Goal: Task Accomplishment & Management: Complete application form

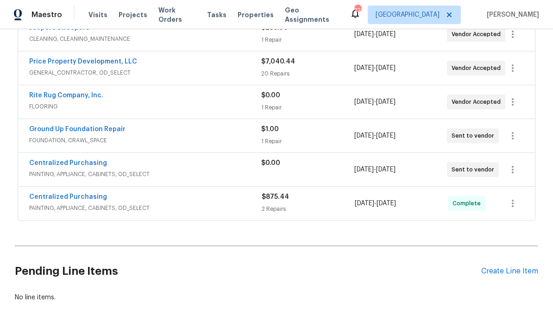
scroll to position [312, 0]
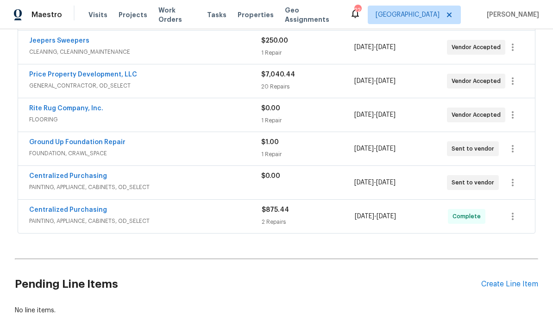
click at [53, 105] on link "Rite Rug Company, Inc." at bounding box center [66, 108] width 74 height 6
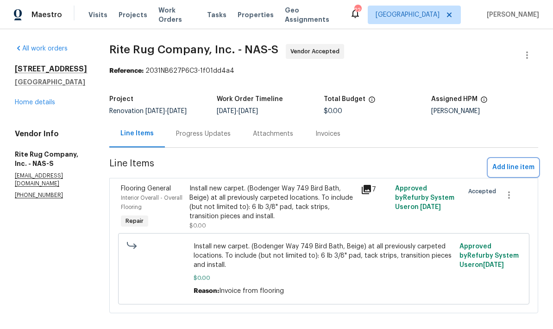
click at [522, 173] on span "Add line item" at bounding box center [514, 168] width 42 height 12
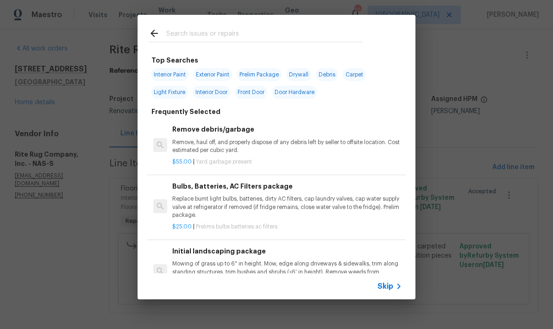
click at [239, 24] on div at bounding box center [256, 33] width 236 height 37
click at [235, 31] on input "text" at bounding box center [264, 35] width 197 height 14
type input "Carpet"
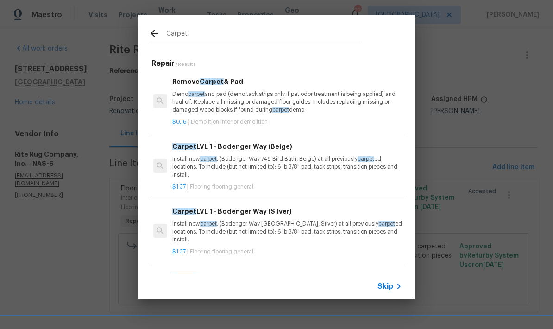
click at [273, 151] on div "Carpet LVL 1 - Bodenger Way (Beige) Install new carpet . (Bodenger Way 749 Bird…" at bounding box center [287, 160] width 230 height 38
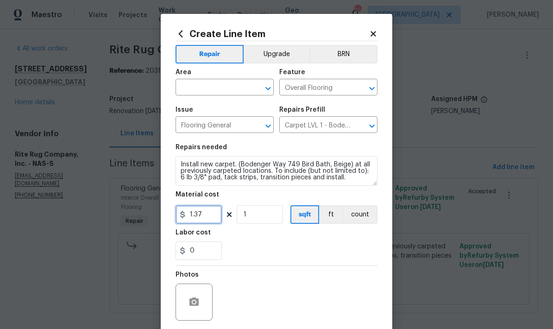
click at [211, 215] on input "1.37" at bounding box center [199, 214] width 46 height 19
type input "1192.92"
click at [214, 95] on input "text" at bounding box center [212, 88] width 72 height 14
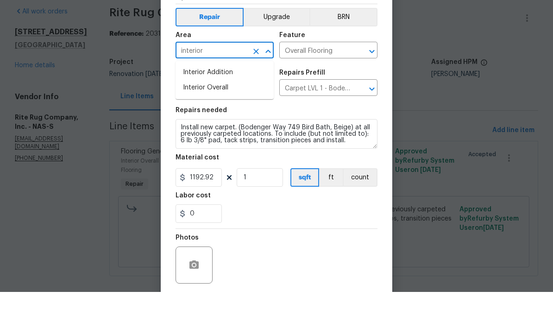
click at [232, 117] on li "Interior Overall" at bounding box center [225, 124] width 98 height 15
type input "Interior Overall"
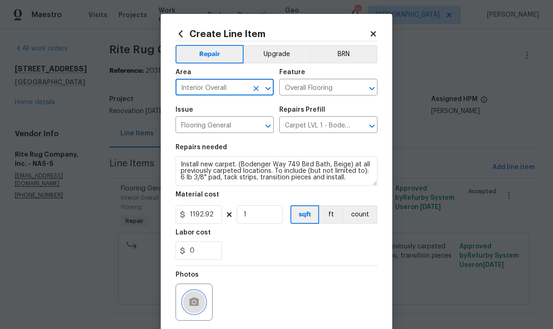
click at [199, 304] on icon "button" at bounding box center [194, 302] width 9 height 8
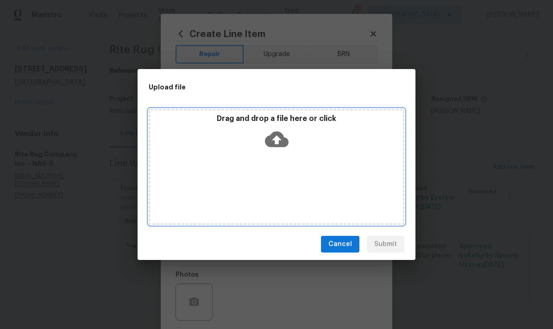
click at [228, 140] on div "Drag and drop a file here or click" at bounding box center [276, 134] width 253 height 40
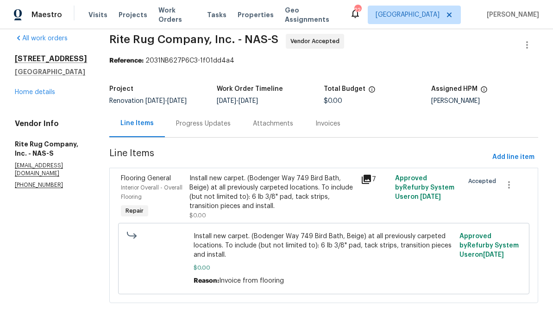
scroll to position [18, 0]
click at [245, 183] on div "Install new carpet. (Bodenger Way 749 Bird Bath, Beige) at all previously carpe…" at bounding box center [273, 192] width 166 height 37
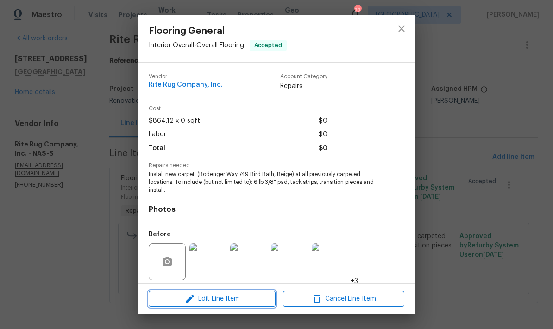
click at [237, 294] on span "Edit Line Item" at bounding box center [212, 299] width 121 height 12
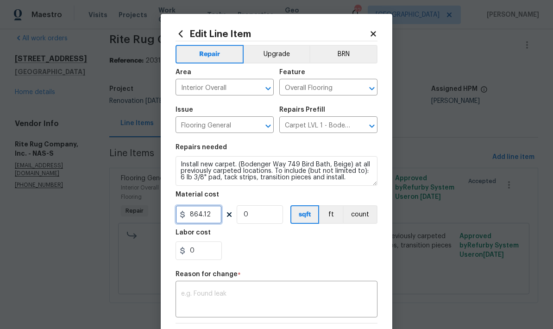
click at [218, 218] on input "864.12" at bounding box center [199, 214] width 46 height 19
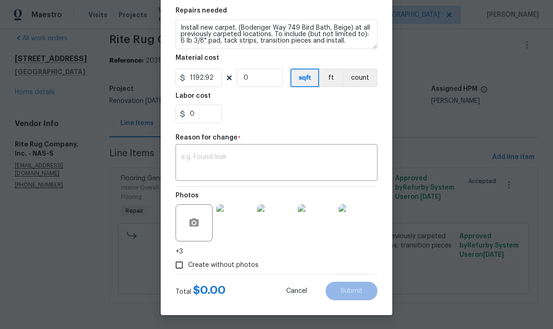
scroll to position [139, 0]
type input "1192.92"
click at [308, 159] on textarea at bounding box center [276, 163] width 191 height 19
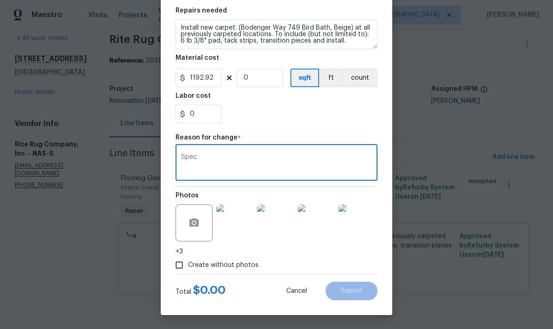
type textarea "Spec"
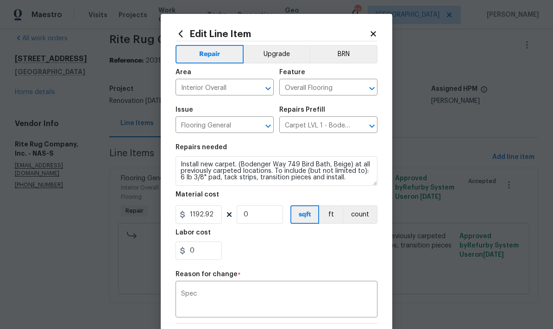
scroll to position [0, 0]
click at [376, 30] on icon at bounding box center [373, 34] width 8 height 8
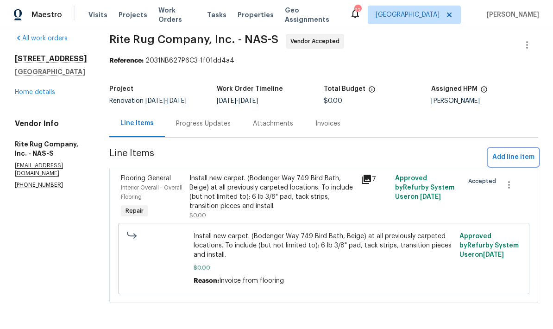
click at [516, 152] on span "Add line item" at bounding box center [514, 158] width 42 height 12
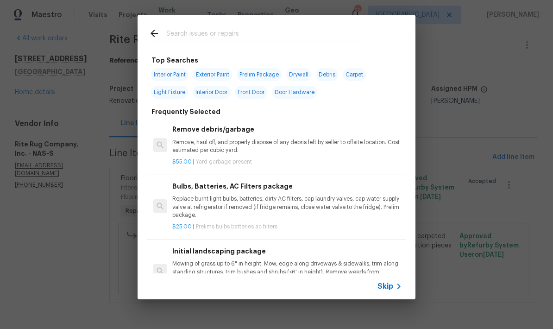
click at [340, 28] on input "text" at bounding box center [264, 35] width 197 height 14
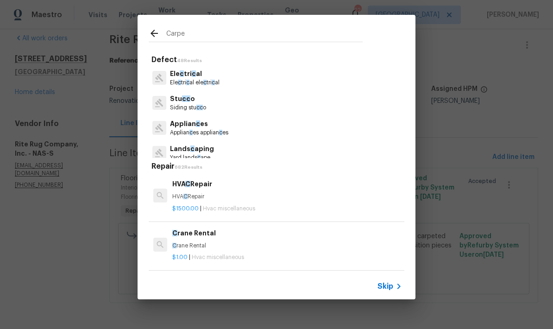
type input "Carpet"
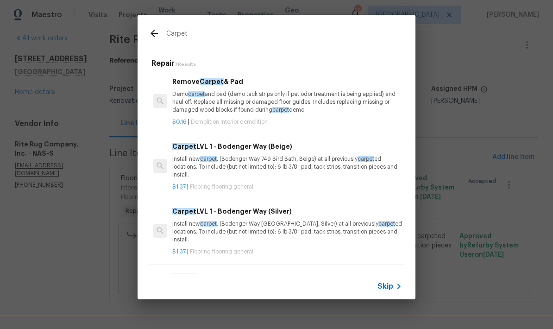
click at [274, 159] on p "Install new carpet . (Bodenger Way 749 Bird Bath, Beige) at all previously carp…" at bounding box center [287, 167] width 230 height 24
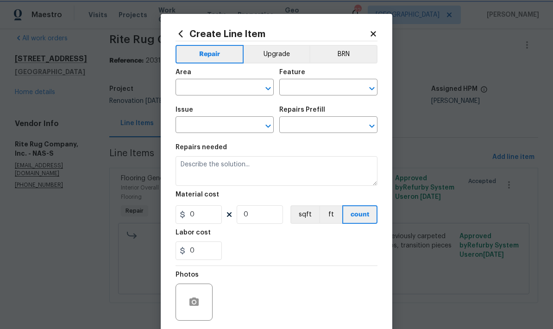
type input "Overall Flooring"
type input "Flooring General"
type input "Carpet LVL 1 - Bodenger Way (Beige) $1.37"
type textarea "Install new carpet. (Bodenger Way 749 Bird Bath, Beige) at all previously carpe…"
type input "1.37"
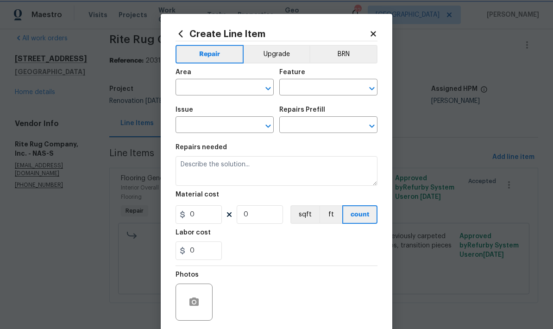
type input "1"
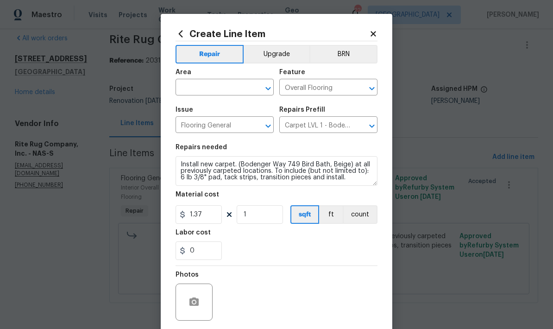
click at [210, 94] on input "text" at bounding box center [212, 88] width 72 height 14
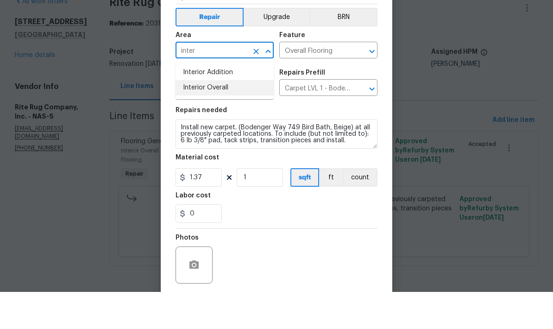
click at [239, 117] on li "Interior Overall" at bounding box center [225, 124] width 98 height 15
type input "Interior Overall"
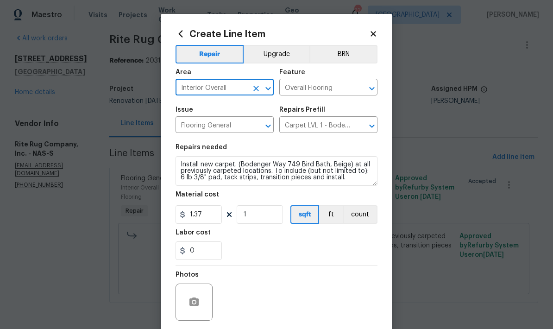
click at [201, 291] on div at bounding box center [194, 302] width 37 height 37
click at [210, 224] on input "1.37" at bounding box center [199, 214] width 46 height 19
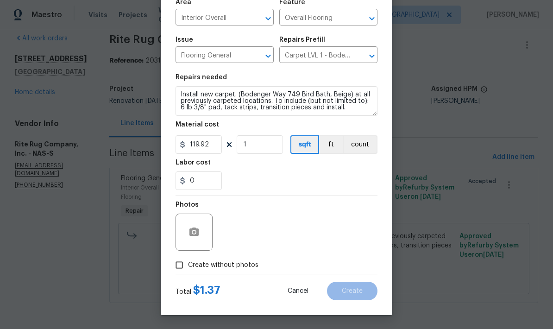
scroll to position [72, 0]
click at [214, 141] on input "119.92" at bounding box center [199, 144] width 46 height 19
click at [212, 144] on input "119292" at bounding box center [199, 144] width 46 height 19
type input "1192.92"
click at [203, 226] on button "button" at bounding box center [194, 232] width 22 height 22
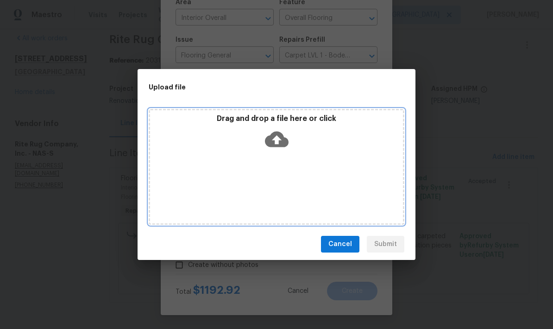
click at [282, 142] on icon at bounding box center [277, 140] width 24 height 16
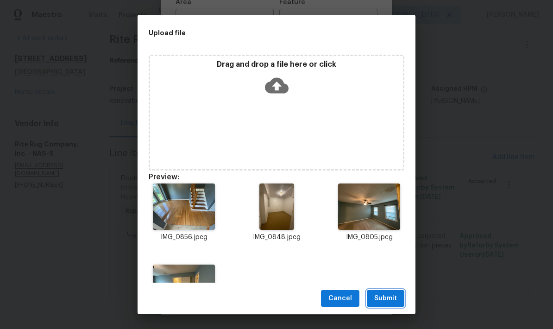
click at [384, 297] on span "Submit" at bounding box center [386, 299] width 23 height 12
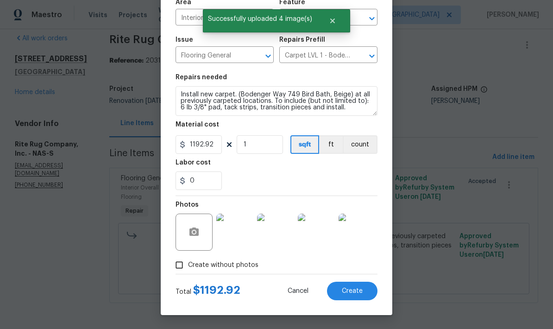
click at [353, 293] on span "Create" at bounding box center [352, 291] width 21 height 7
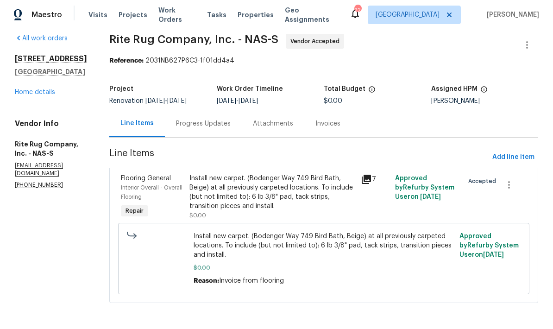
click at [41, 89] on link "Home details" at bounding box center [35, 92] width 40 height 6
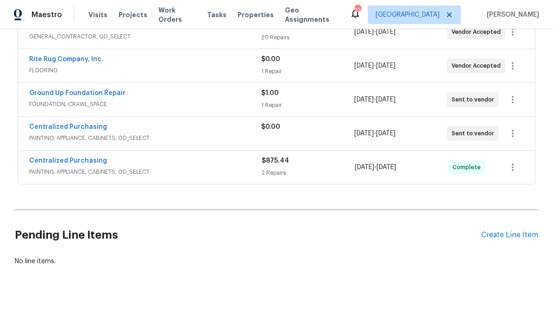
scroll to position [361, 0]
click at [515, 57] on button "button" at bounding box center [513, 66] width 22 height 22
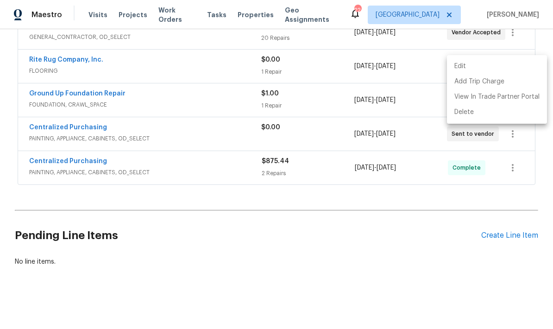
click at [489, 65] on li "Edit" at bounding box center [497, 66] width 100 height 15
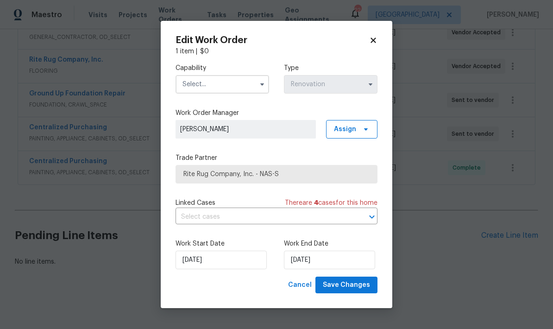
click at [375, 39] on icon at bounding box center [373, 40] width 5 height 5
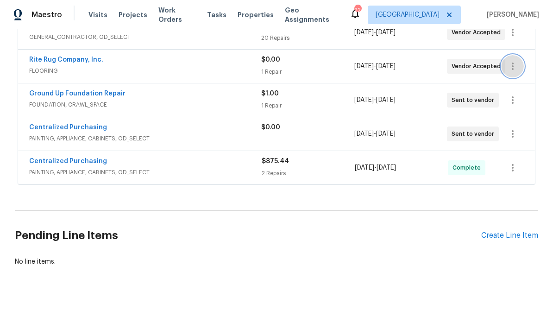
click at [515, 68] on icon "button" at bounding box center [513, 66] width 11 height 11
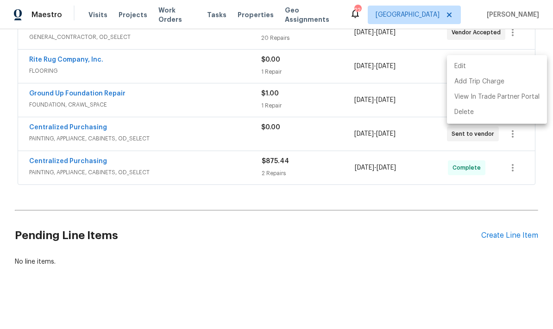
click at [66, 58] on div at bounding box center [276, 164] width 553 height 329
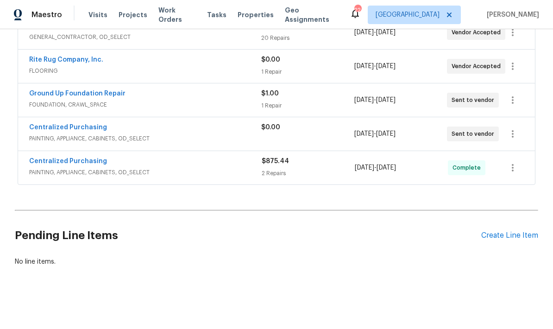
click at [75, 60] on link "Rite Rug Company, Inc." at bounding box center [66, 60] width 74 height 6
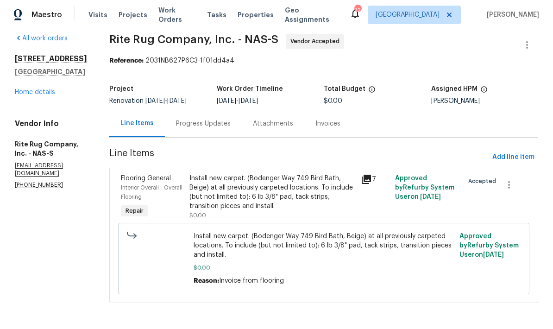
scroll to position [18, 0]
click at [279, 177] on div "Install new carpet. (Bodenger Way 749 Bird Bath, Beige) at all previously carpe…" at bounding box center [273, 192] width 166 height 37
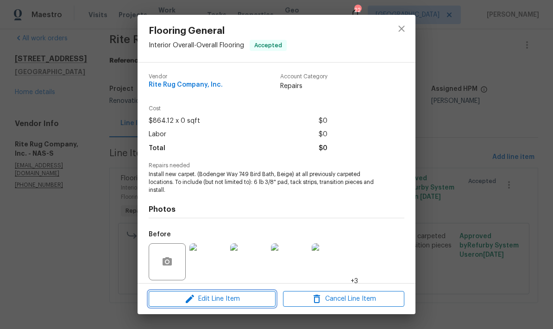
click at [232, 296] on span "Edit Line Item" at bounding box center [212, 299] width 121 height 12
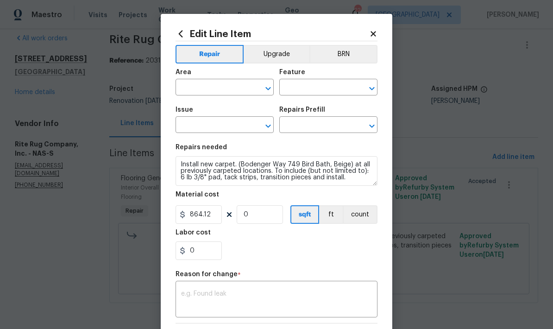
type input "Interior Overall"
type input "Overall Flooring"
type input "Flooring General"
type input "Carpet LVL 1 - Bodenger Way (Beige) $1.37"
click at [376, 27] on div "Edit Line Item Repair Upgrade BRN Area Interior Overall ​ Feature Overall Floor…" at bounding box center [277, 233] width 232 height 438
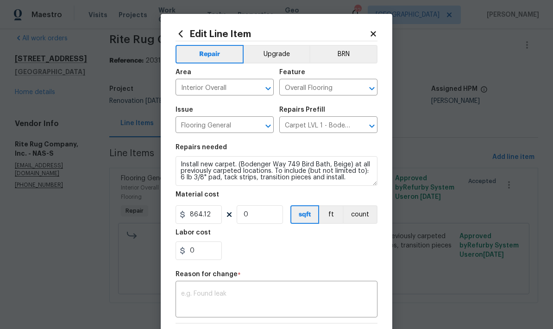
click at [371, 35] on icon at bounding box center [373, 33] width 5 height 5
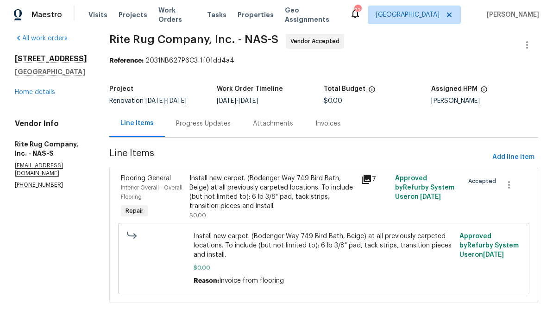
click at [244, 240] on span "Install new carpet. (Bodenger Way 749 Bird Bath, Beige) at all previously carpe…" at bounding box center [324, 246] width 261 height 28
click at [512, 182] on icon "button" at bounding box center [509, 184] width 11 height 11
click at [264, 195] on div at bounding box center [276, 164] width 553 height 329
click at [262, 192] on div "Install new carpet. (Bodenger Way 749 Bird Bath, Beige) at all previously carpe…" at bounding box center [273, 192] width 166 height 37
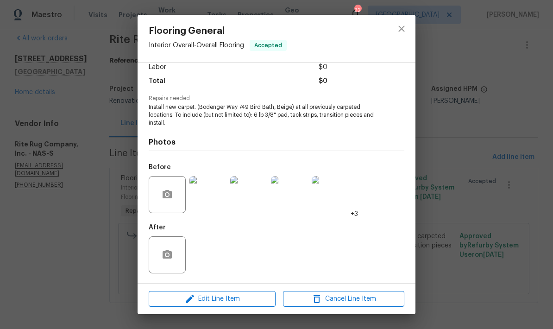
scroll to position [69, 0]
click at [233, 298] on span "Edit Line Item" at bounding box center [212, 299] width 121 height 12
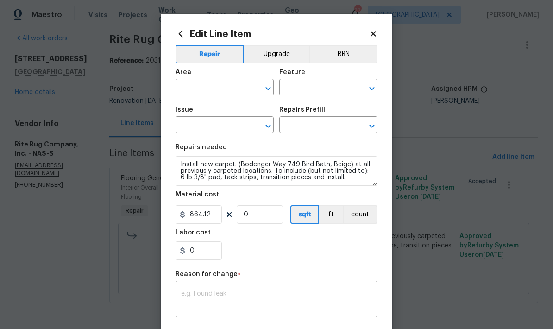
type input "Interior Overall"
type input "Overall Flooring"
type input "Flooring General"
type input "Carpet LVL 1 - Bodenger Way (Beige) $1.37"
click at [376, 30] on icon at bounding box center [373, 34] width 8 height 8
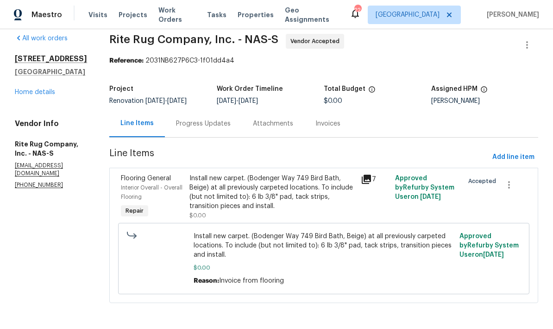
click at [275, 190] on div "Install new carpet. (Bodenger Way 749 Bird Bath, Beige) at all previously carpe…" at bounding box center [273, 192] width 166 height 37
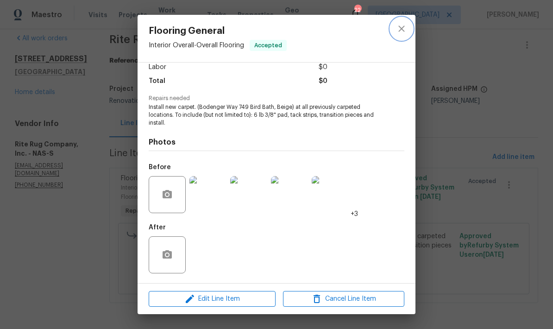
click at [402, 26] on icon "close" at bounding box center [401, 28] width 11 height 11
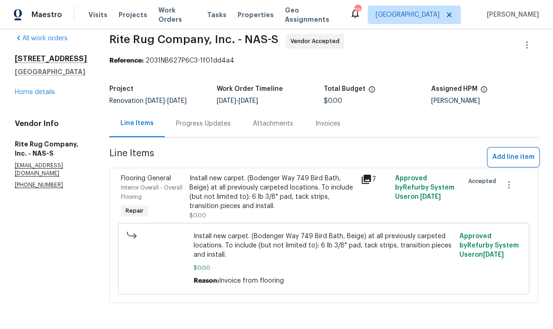
click at [516, 157] on span "Add line item" at bounding box center [514, 158] width 42 height 12
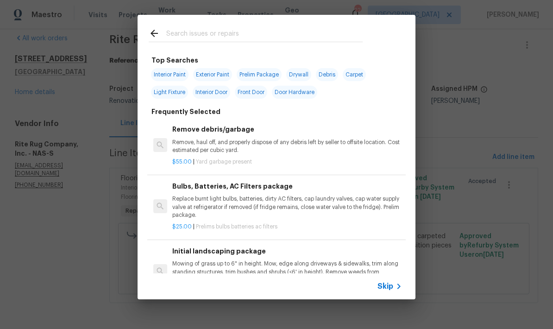
click at [293, 32] on input "text" at bounding box center [264, 35] width 197 height 14
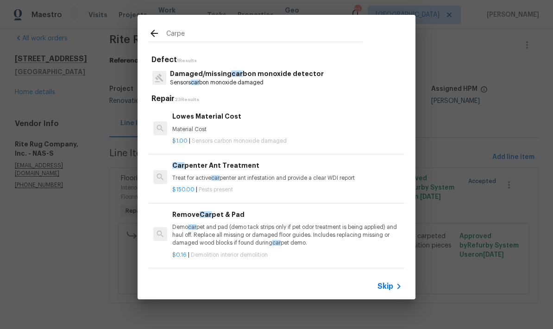
type input "Carpet"
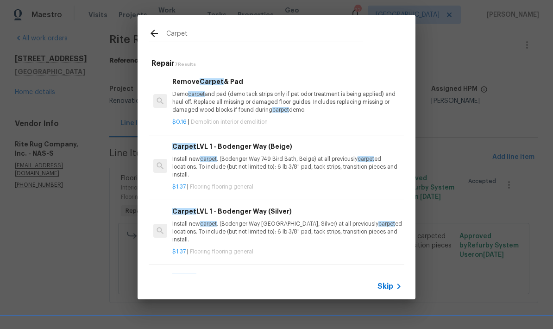
click at [254, 157] on p "Install new carpet . (Bodenger Way 749 Bird Bath, Beige) at all previously carp…" at bounding box center [287, 167] width 230 height 24
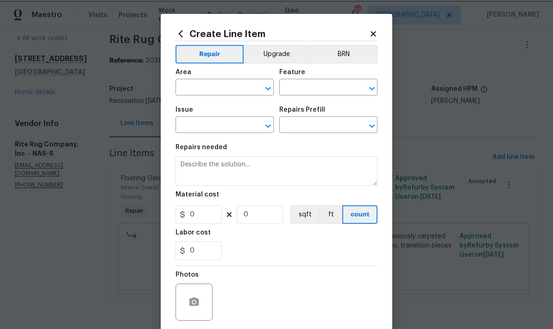
type input "Overall Flooring"
type input "Flooring General"
type input "Carpet LVL 1 - Bodenger Way (Beige) $1.37"
type textarea "Install new carpet. (Bodenger Way 749 Bird Bath, Beige) at all previously carpe…"
type input "1.37"
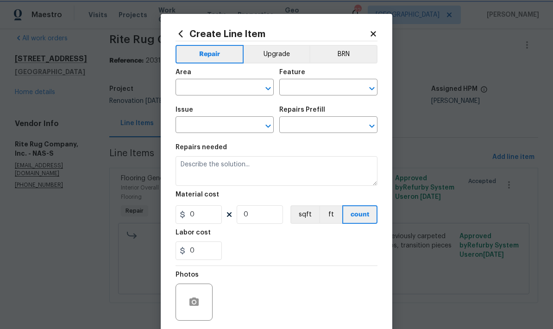
type input "1"
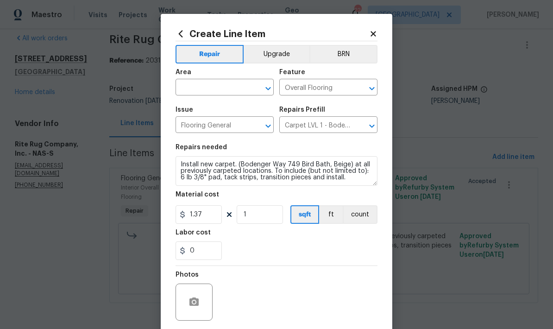
click at [216, 88] on input "text" at bounding box center [212, 88] width 72 height 14
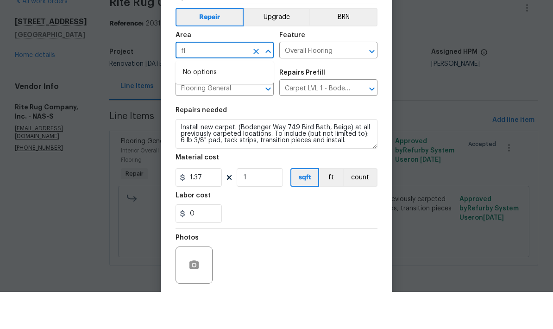
type input "f"
click at [247, 117] on li "Interior Overall" at bounding box center [225, 124] width 98 height 15
type input "Interior Overall"
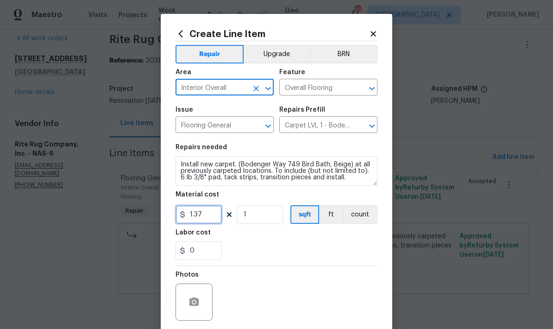
click at [213, 222] on input "1.37" at bounding box center [199, 214] width 46 height 19
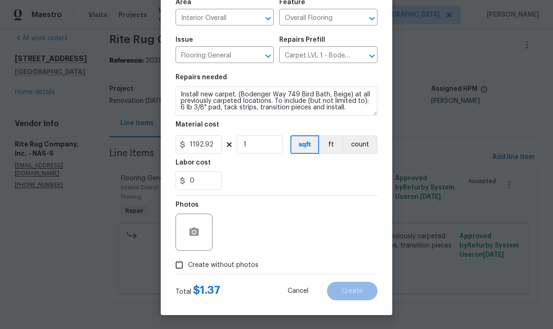
scroll to position [72, 0]
type input "1192.92"
click at [199, 242] on button "button" at bounding box center [194, 232] width 22 height 22
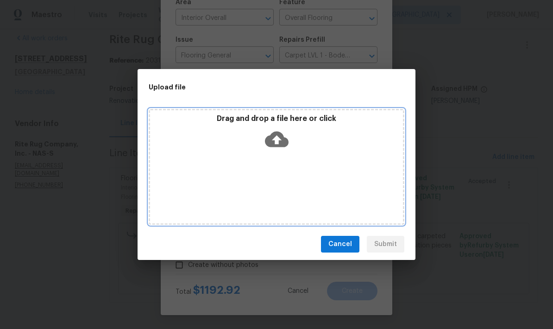
click at [315, 147] on div "Drag and drop a file here or click" at bounding box center [276, 134] width 253 height 40
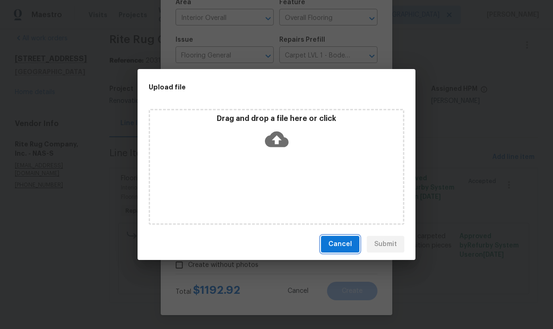
click at [343, 238] on button "Cancel" at bounding box center [340, 244] width 38 height 17
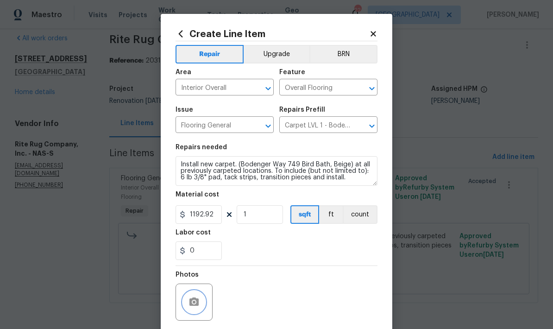
scroll to position [0, 0]
click at [375, 34] on icon at bounding box center [373, 33] width 5 height 5
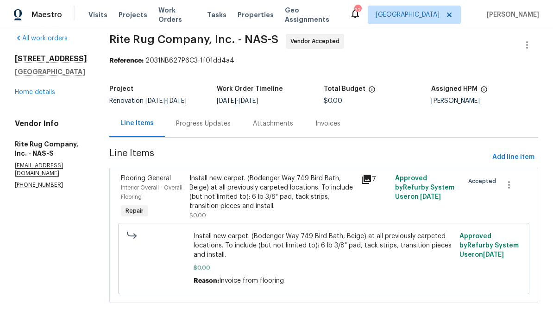
click at [44, 89] on link "Home details" at bounding box center [35, 92] width 40 height 6
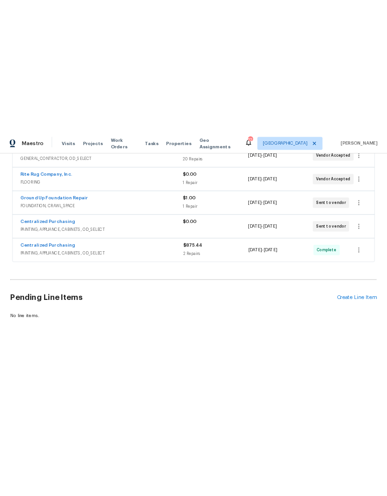
scroll to position [361, 0]
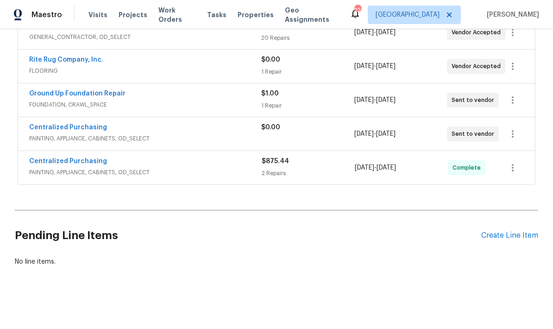
click at [508, 234] on div "Create Line Item" at bounding box center [510, 235] width 57 height 9
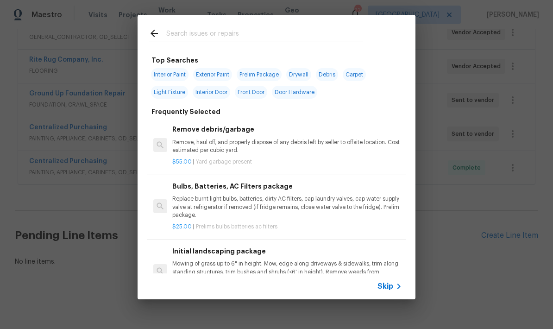
click at [281, 34] on input "text" at bounding box center [264, 35] width 197 height 14
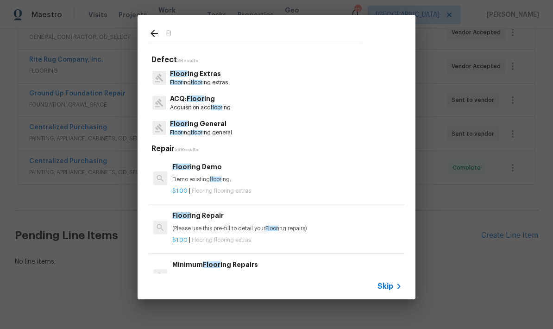
type input "F"
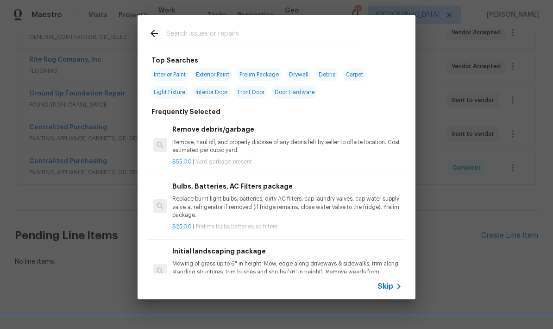
click at [151, 28] on icon at bounding box center [154, 33] width 11 height 11
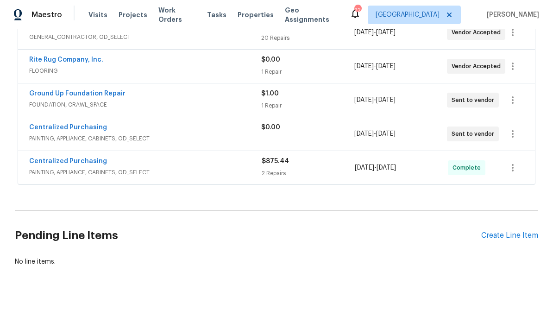
click at [97, 51] on div "Rite Rug Company, Inc. FLOORING $0.00 1 Repair 10/3/2025 - 10/14/2025 Vendor Ac…" at bounding box center [276, 66] width 517 height 33
click at [97, 58] on link "Rite Rug Company, Inc." at bounding box center [66, 60] width 74 height 6
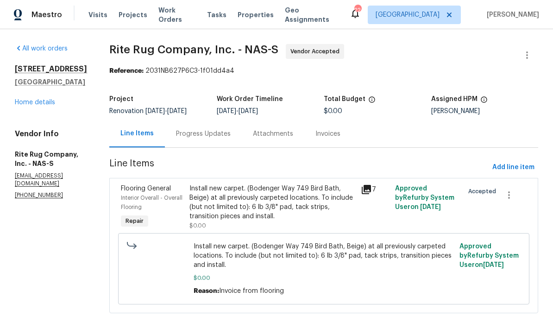
click at [371, 194] on icon at bounding box center [366, 189] width 9 height 9
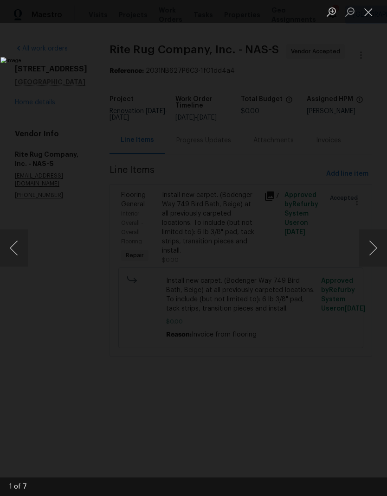
click at [371, 14] on button "Close lightbox" at bounding box center [368, 12] width 19 height 16
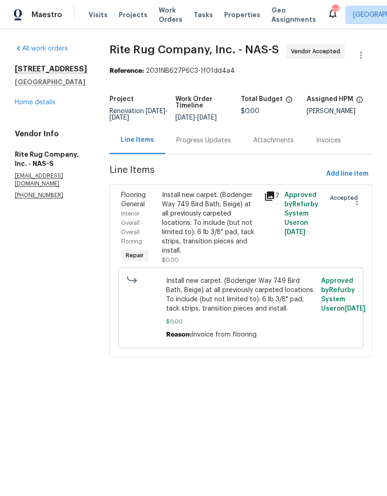
click at [36, 104] on link "Home details" at bounding box center [35, 102] width 40 height 6
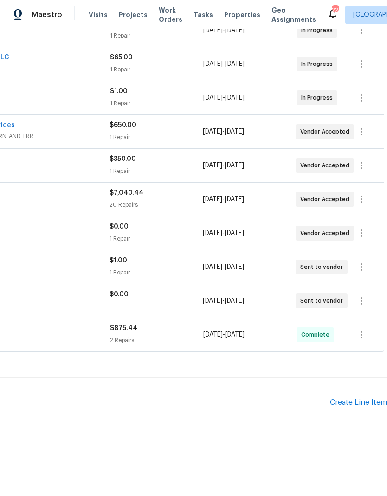
scroll to position [194, 137]
click at [356, 329] on div "Create Line Item" at bounding box center [358, 402] width 57 height 9
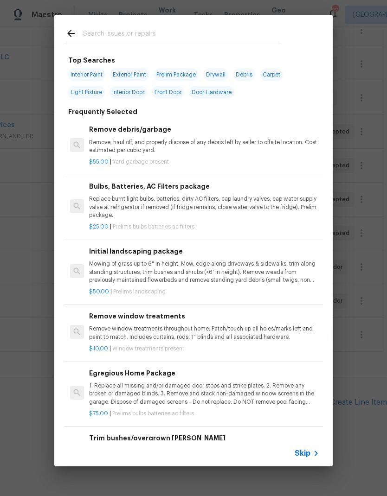
click at [178, 32] on input "text" at bounding box center [181, 35] width 197 height 14
type input "Carpet"
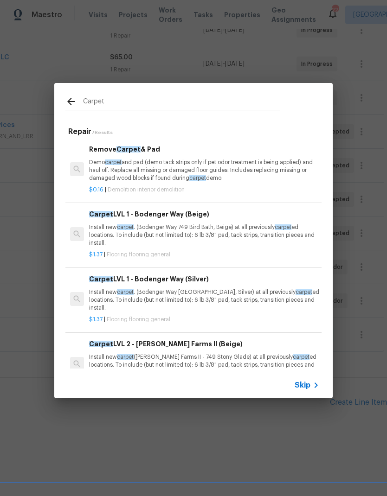
click at [165, 166] on p "Demo carpet and pad (demo tack strips only if pet odor treatment is being appli…" at bounding box center [204, 171] width 230 height 24
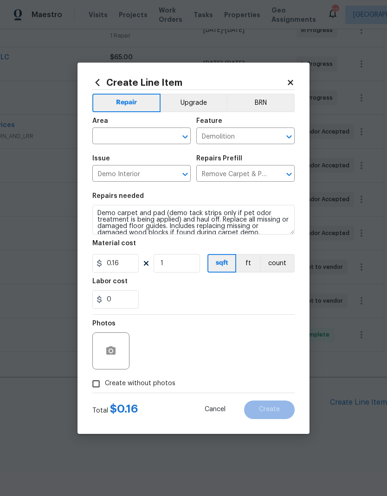
click at [138, 133] on input "text" at bounding box center [128, 137] width 72 height 14
type input "f"
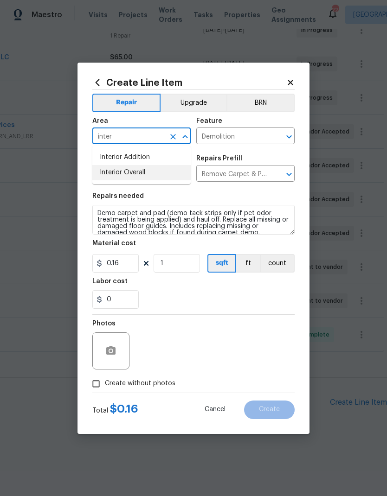
click at [155, 175] on li "Interior Overall" at bounding box center [141, 172] width 98 height 15
type input "Interior Overall"
click at [131, 264] on input "0.16" at bounding box center [115, 263] width 46 height 19
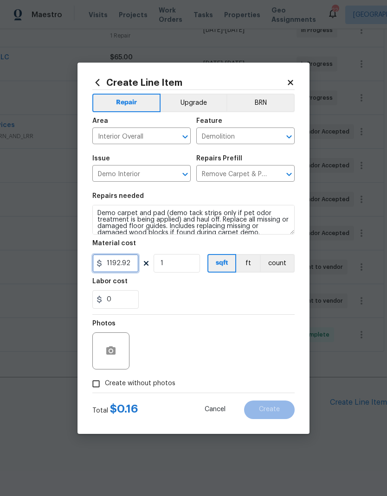
type input "1192.92"
click at [121, 329] on button "button" at bounding box center [111, 351] width 22 height 22
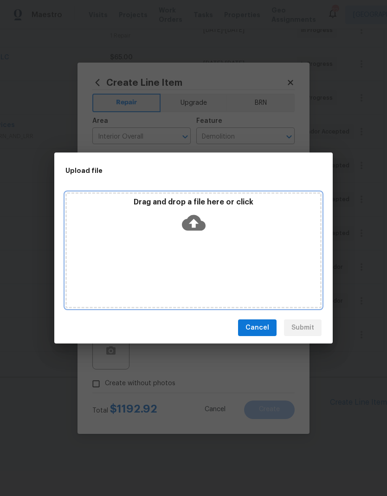
click at [204, 217] on icon at bounding box center [194, 223] width 24 height 24
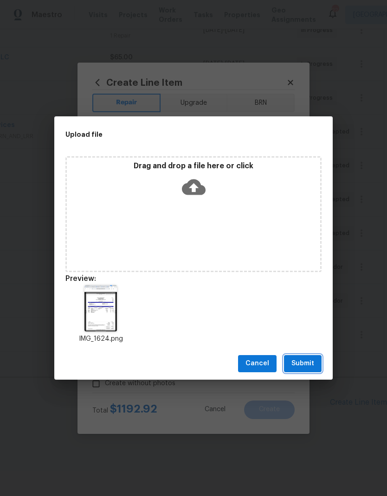
click at [314, 329] on button "Submit" at bounding box center [303, 363] width 38 height 17
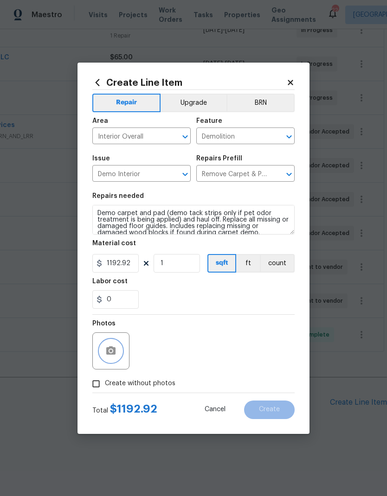
click at [116, 329] on icon "button" at bounding box center [110, 350] width 11 height 11
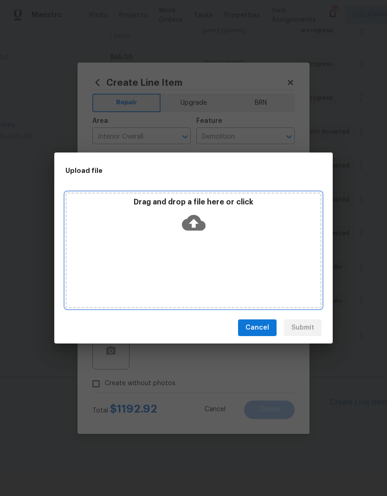
click at [209, 216] on div "Drag and drop a file here or click" at bounding box center [193, 217] width 253 height 40
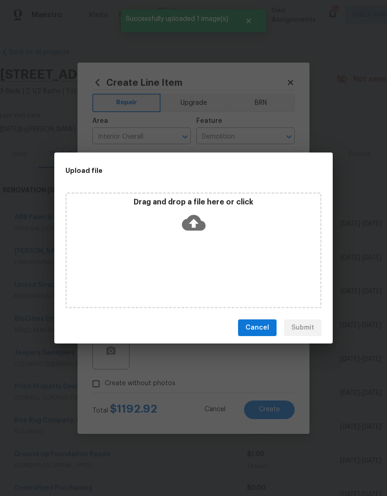
scroll to position [194, 137]
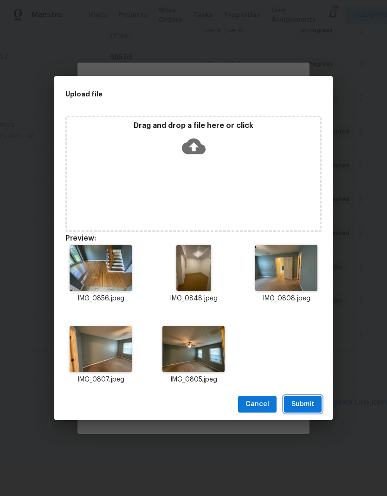
click at [305, 406] on span "Submit" at bounding box center [302, 405] width 23 height 12
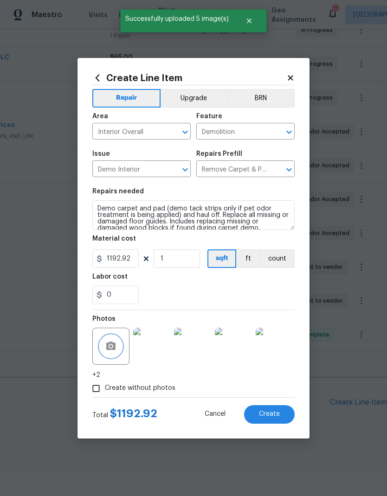
click at [291, 127] on icon "Open" at bounding box center [288, 132] width 11 height 11
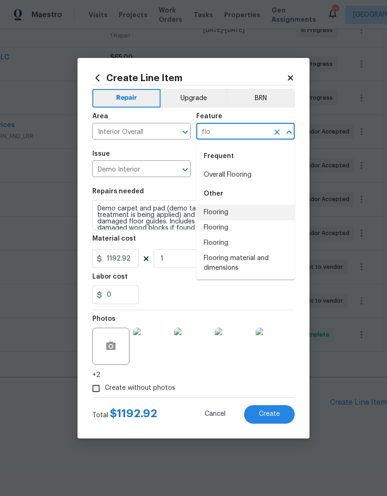
click at [230, 209] on li "Flooring" at bounding box center [245, 212] width 98 height 15
type input "Flooring"
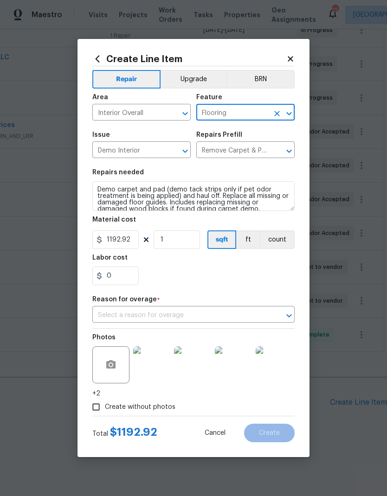
click at [197, 141] on div "Repairs Prefill" at bounding box center [245, 138] width 98 height 12
click at [149, 154] on input "Demo Interior" at bounding box center [128, 151] width 72 height 14
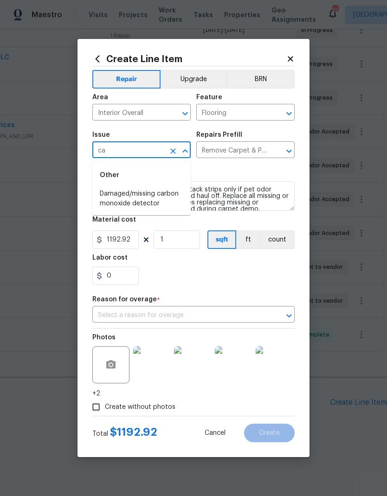
type input "c"
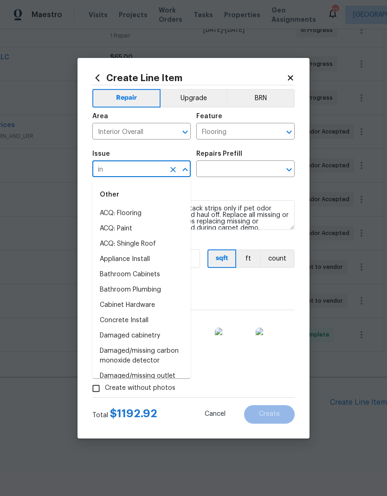
type input "i"
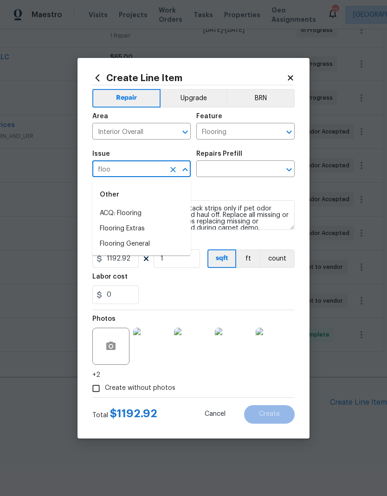
click at [140, 248] on li "Flooring General" at bounding box center [141, 243] width 98 height 15
type input "Flooring General"
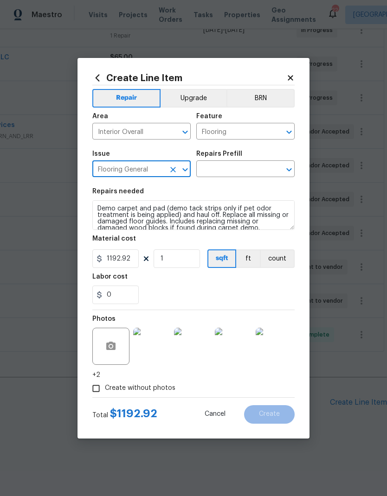
click at [292, 170] on icon "Open" at bounding box center [288, 169] width 11 height 11
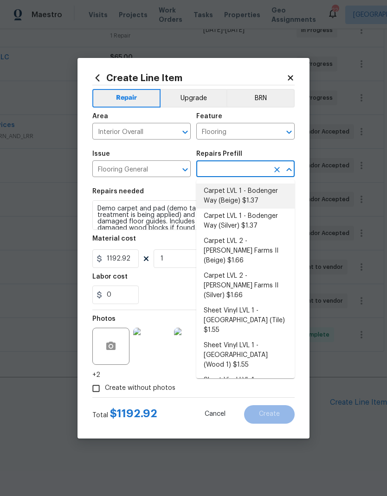
click at [263, 198] on li "Carpet LVL 1 - Bodenger Way (Beige) $1.37" at bounding box center [245, 196] width 98 height 25
type input "Carpet LVL 1 - Bodenger Way (Beige) $1.37"
type input "Overall Flooring"
type input "Carpet LVL 1 - Bodenger Way (Beige) $1.37"
type input "1.37"
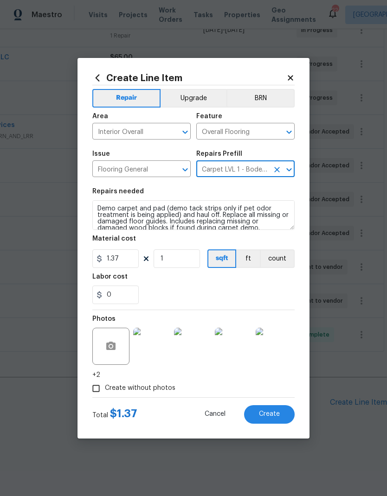
click at [274, 417] on span "Create" at bounding box center [269, 414] width 21 height 7
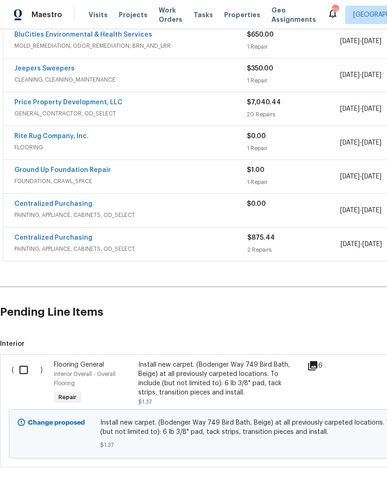
scroll to position [284, 0]
click at [198, 376] on div "Install new carpet. (Bodenger Way 749 Bird Bath, Beige) at all previously carpe…" at bounding box center [219, 378] width 163 height 37
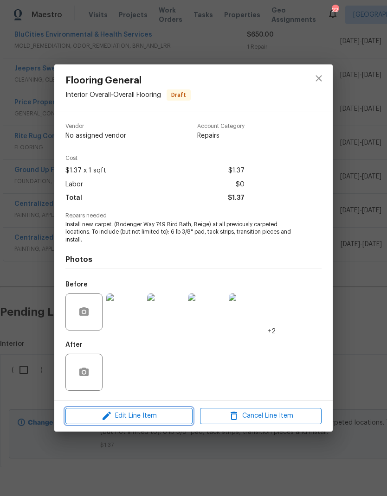
click at [145, 413] on span "Edit Line Item" at bounding box center [128, 416] width 121 height 12
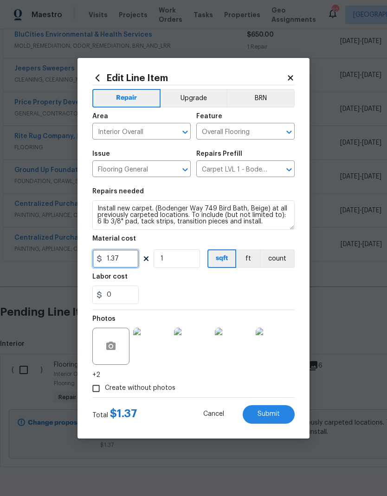
click at [122, 260] on input "1.37" at bounding box center [115, 258] width 46 height 19
click at [133, 260] on input "1.37" at bounding box center [115, 258] width 46 height 19
click at [184, 262] on input "1" at bounding box center [176, 258] width 46 height 19
click at [133, 261] on input "1192" at bounding box center [115, 258] width 46 height 19
type input "1192.92"
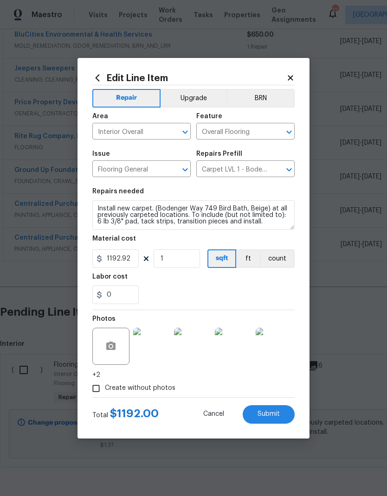
click at [278, 415] on span "Submit" at bounding box center [268, 414] width 22 height 7
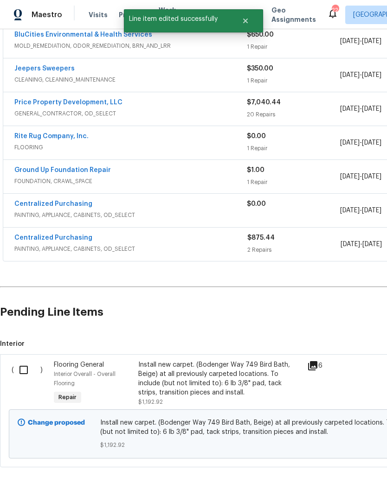
click at [19, 371] on input "checkbox" at bounding box center [27, 369] width 26 height 19
checkbox input "true"
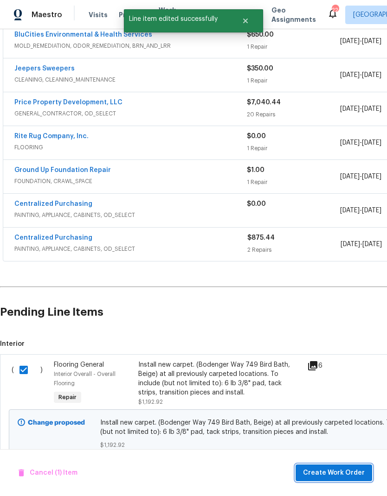
click at [352, 473] on span "Create Work Order" at bounding box center [334, 473] width 62 height 12
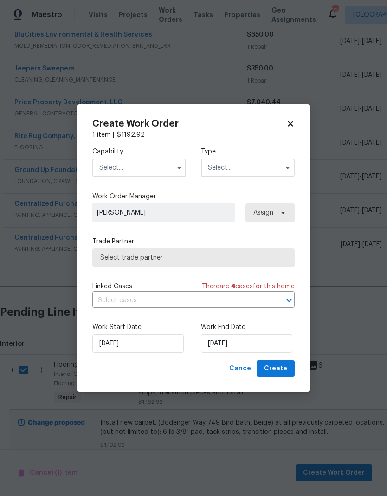
click at [153, 167] on input "text" at bounding box center [139, 168] width 94 height 19
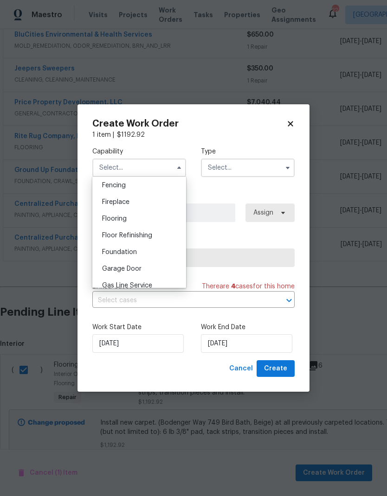
scroll to position [330, 0]
click at [155, 221] on div "Flooring" at bounding box center [139, 217] width 89 height 17
type input "Flooring"
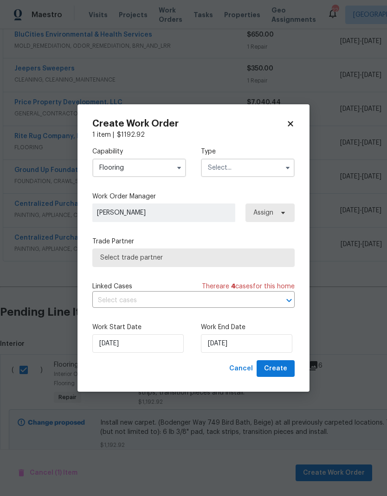
click at [265, 168] on input "text" at bounding box center [248, 168] width 94 height 19
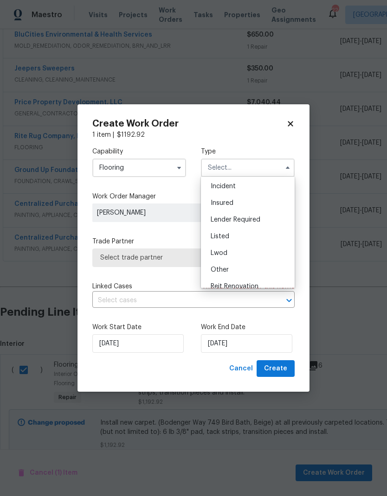
scroll to position [67, 0]
click at [258, 272] on div "Renovation" at bounding box center [247, 270] width 89 height 17
type input "Renovation"
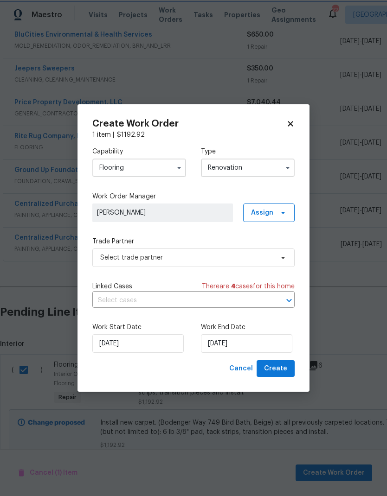
scroll to position [0, 0]
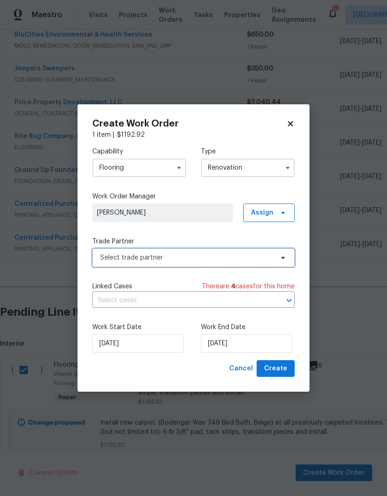
click at [190, 256] on span "Select trade partner" at bounding box center [186, 257] width 173 height 9
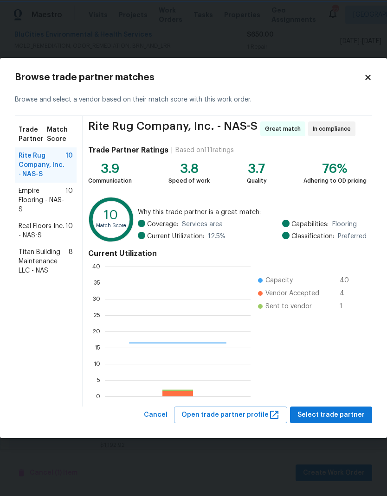
scroll to position [130, 146]
click at [356, 413] on span "Select trade partner" at bounding box center [330, 415] width 67 height 12
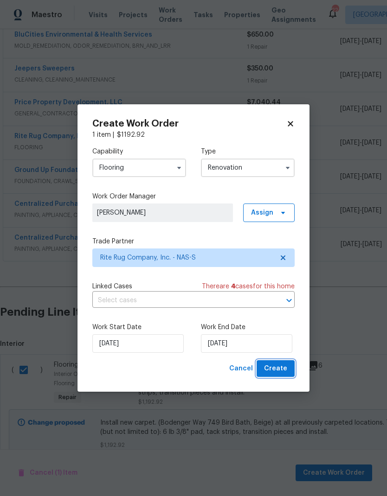
click at [282, 373] on span "Create" at bounding box center [275, 369] width 23 height 12
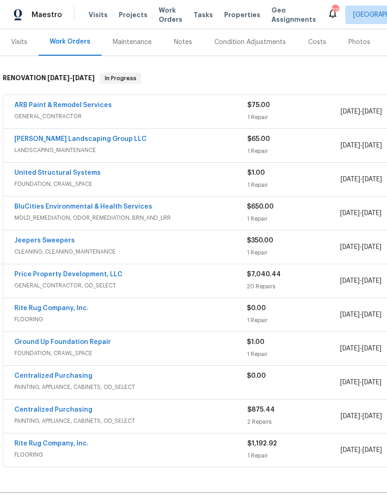
scroll to position [112, 0]
click at [70, 308] on link "Rite Rug Company, Inc." at bounding box center [51, 308] width 74 height 6
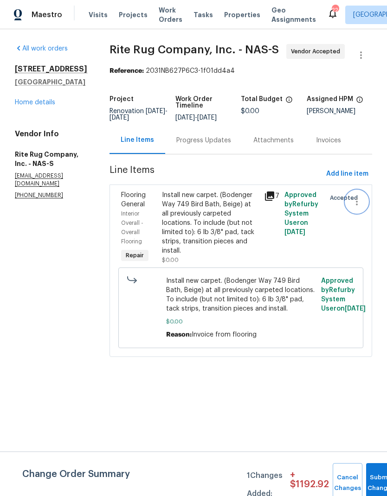
click at [360, 207] on icon "button" at bounding box center [356, 201] width 11 height 11
click at [367, 214] on li "Cancel" at bounding box center [361, 211] width 36 height 15
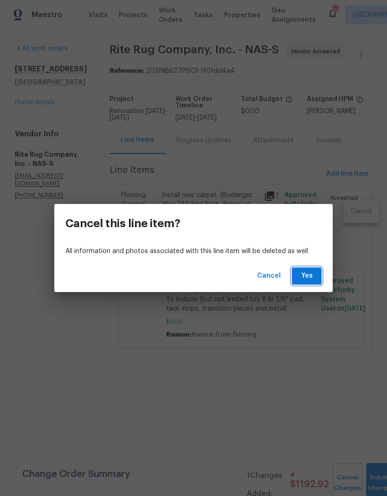
click at [310, 276] on span "Yes" at bounding box center [306, 276] width 15 height 12
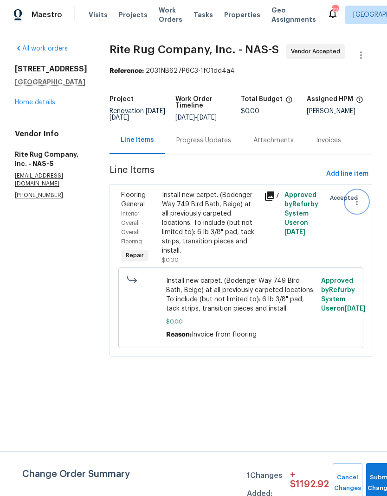
click at [361, 207] on icon "button" at bounding box center [356, 201] width 11 height 11
click at [366, 212] on li "Cancel" at bounding box center [361, 211] width 36 height 15
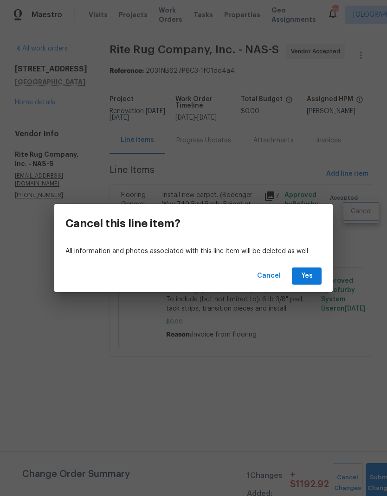
click at [215, 397] on div "Cancel this line item? All information and photos associated with this line ite…" at bounding box center [193, 248] width 387 height 496
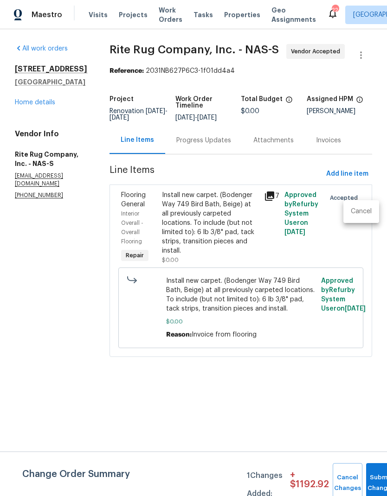
click at [323, 262] on div at bounding box center [193, 248] width 387 height 496
click at [355, 207] on icon "button" at bounding box center [356, 201] width 11 height 11
click at [359, 216] on li "Cancel" at bounding box center [361, 211] width 36 height 15
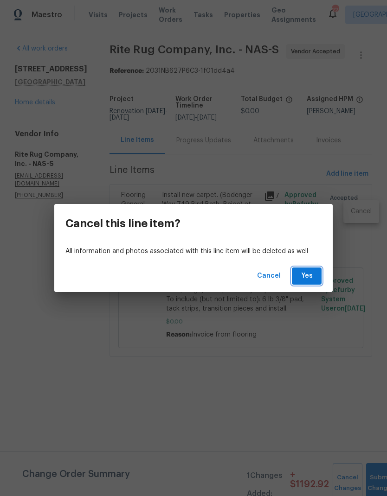
click at [310, 274] on span "Yes" at bounding box center [306, 276] width 15 height 12
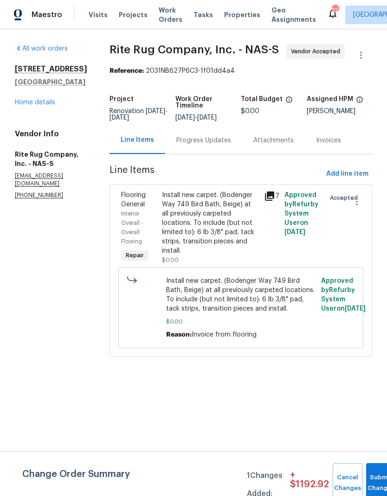
click at [38, 105] on link "Home details" at bounding box center [35, 102] width 40 height 6
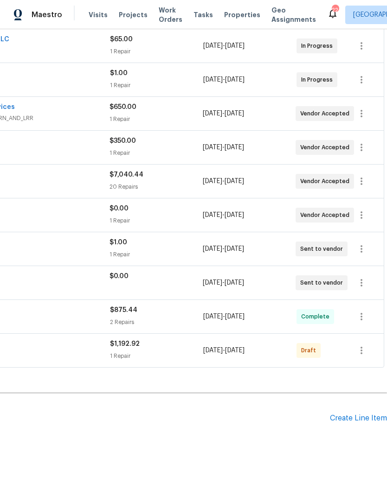
scroll to position [211, 137]
click at [368, 344] on button "button" at bounding box center [361, 351] width 22 height 22
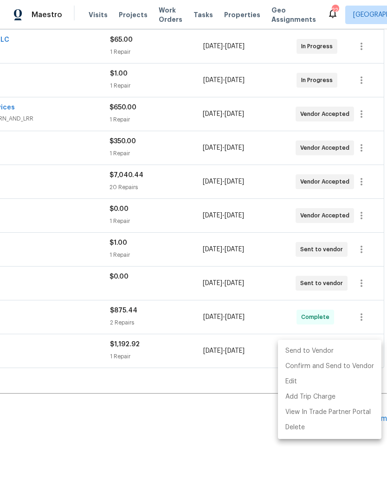
click at [231, 444] on div at bounding box center [193, 248] width 387 height 496
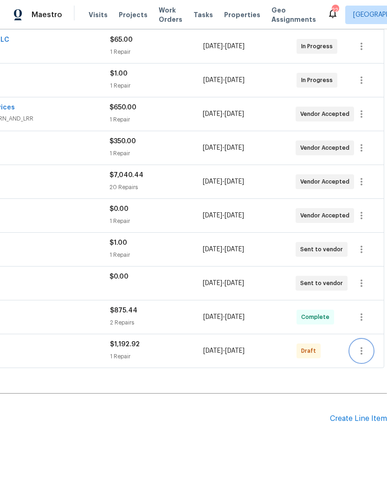
click at [361, 351] on icon "button" at bounding box center [361, 350] width 2 height 7
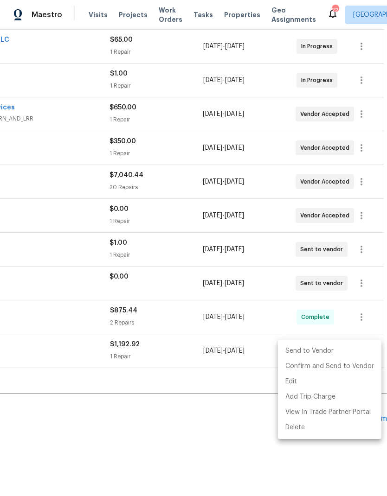
click at [324, 350] on li "Send to Vendor" at bounding box center [329, 350] width 103 height 15
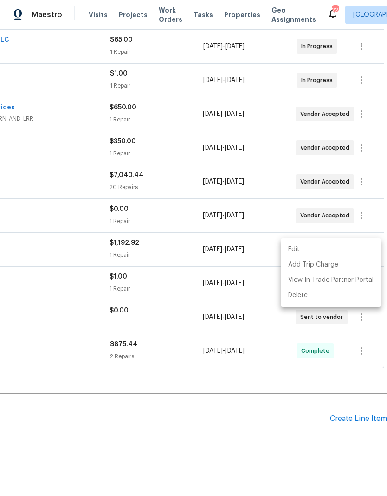
click at [279, 418] on div at bounding box center [193, 248] width 387 height 496
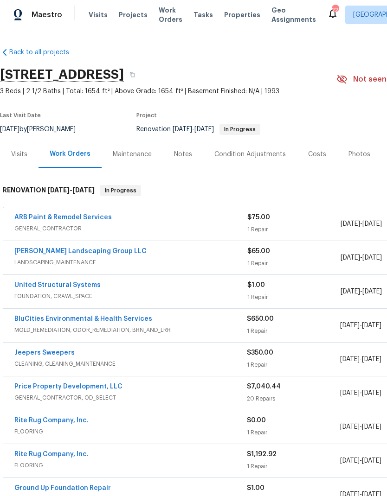
scroll to position [0, 0]
click at [185, 158] on div "Notes" at bounding box center [183, 154] width 18 height 9
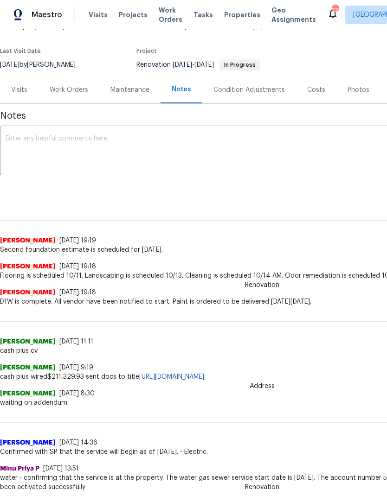
scroll to position [64, 0]
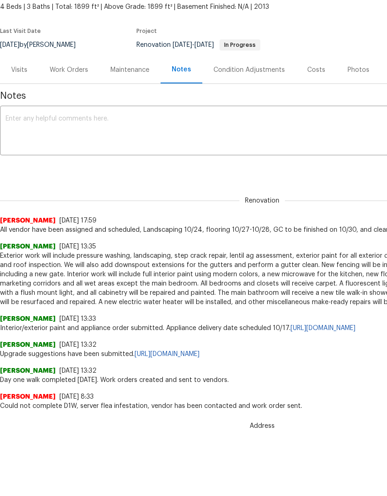
scroll to position [80, 0]
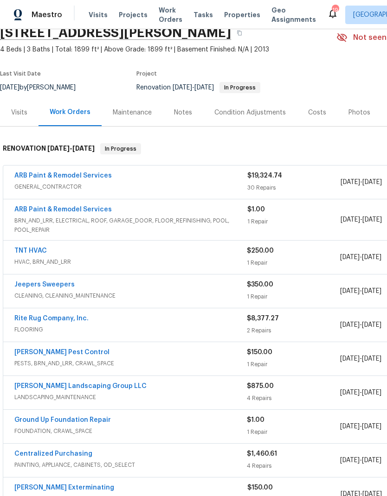
scroll to position [42, 0]
click at [70, 321] on link "Rite Rug Company, Inc." at bounding box center [51, 318] width 74 height 6
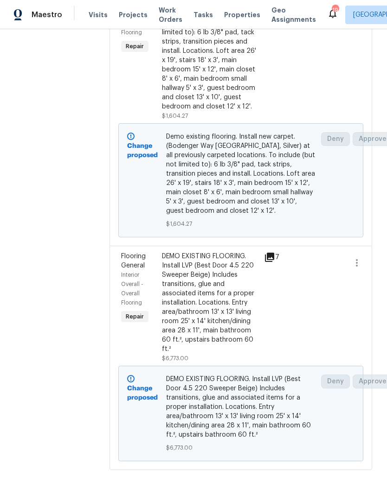
scroll to position [226, 0]
